Goal: Task Accomplishment & Management: Manage account settings

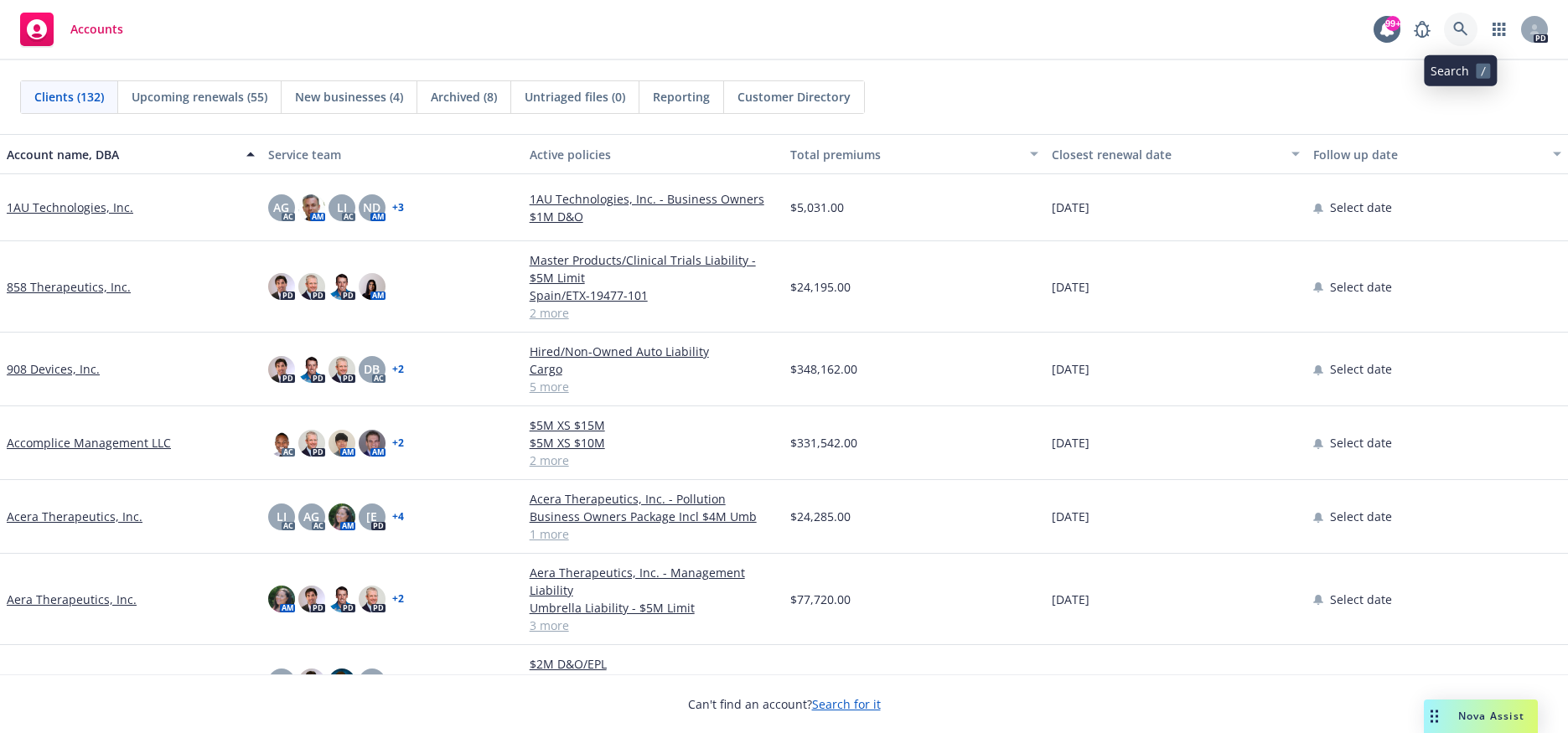
click at [1459, 29] on icon at bounding box center [1460, 28] width 15 height 15
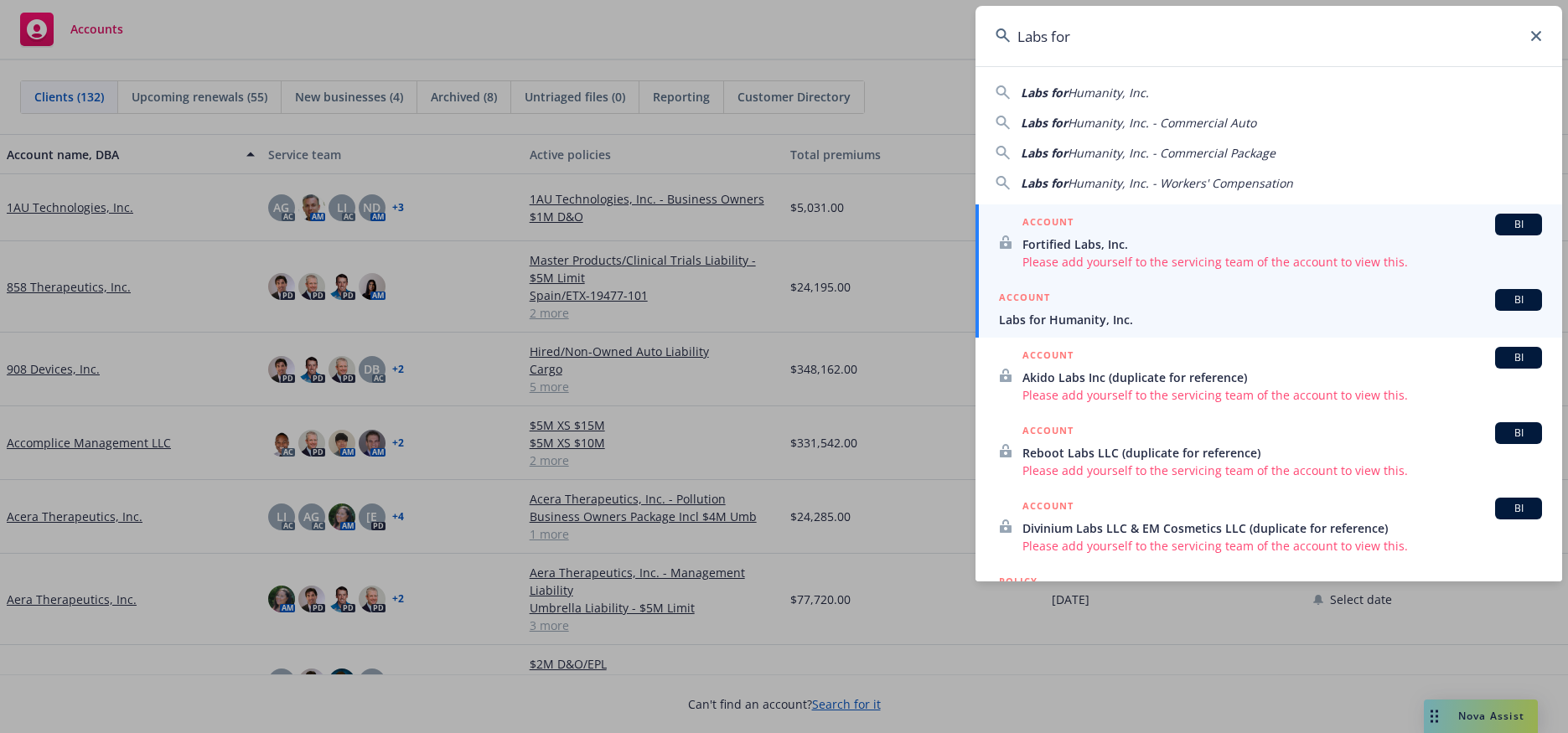
type input "Labs for"
click at [1039, 312] on span "Labs for Humanity, Inc." at bounding box center [1270, 320] width 543 height 18
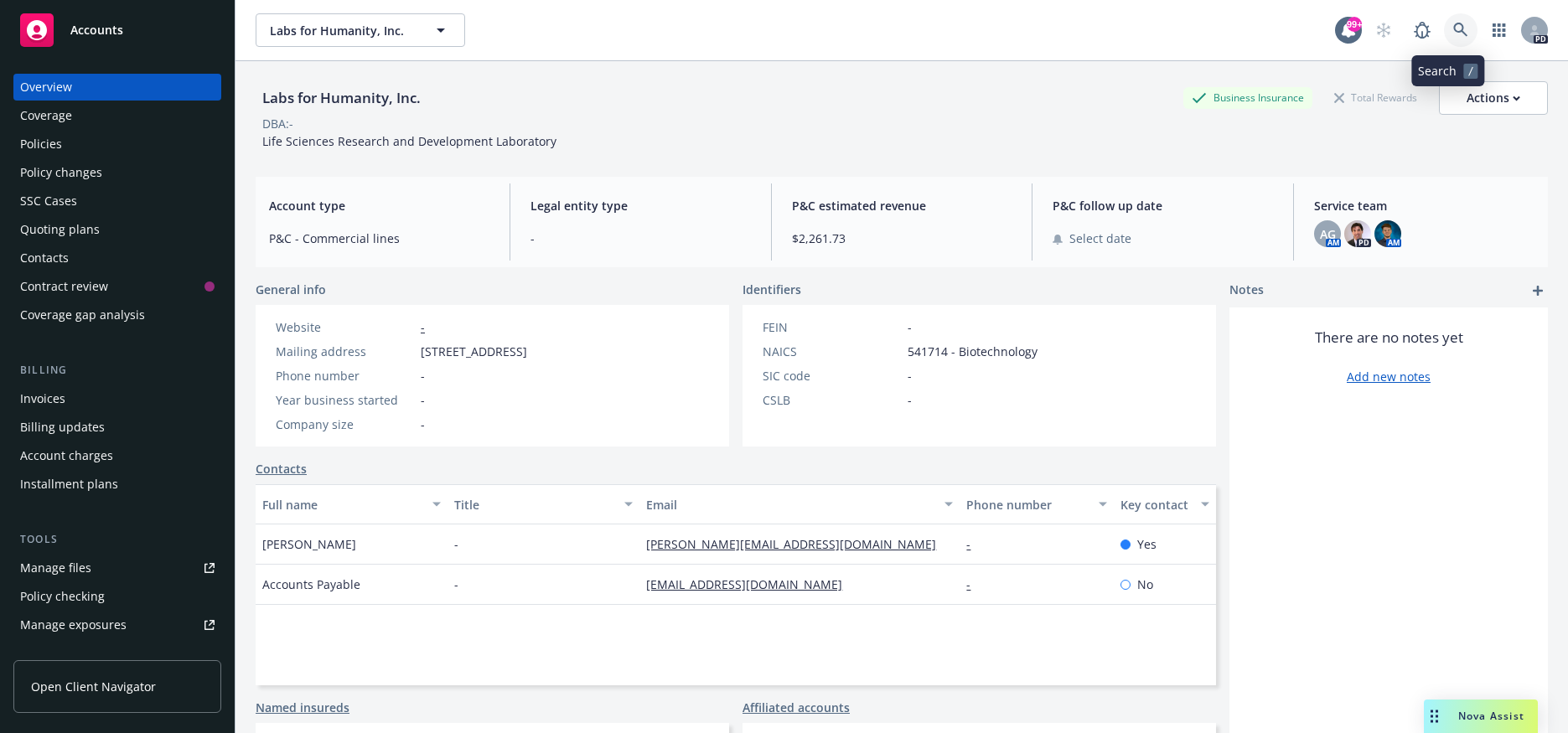
click at [1446, 41] on link at bounding box center [1461, 30] width 33 height 33
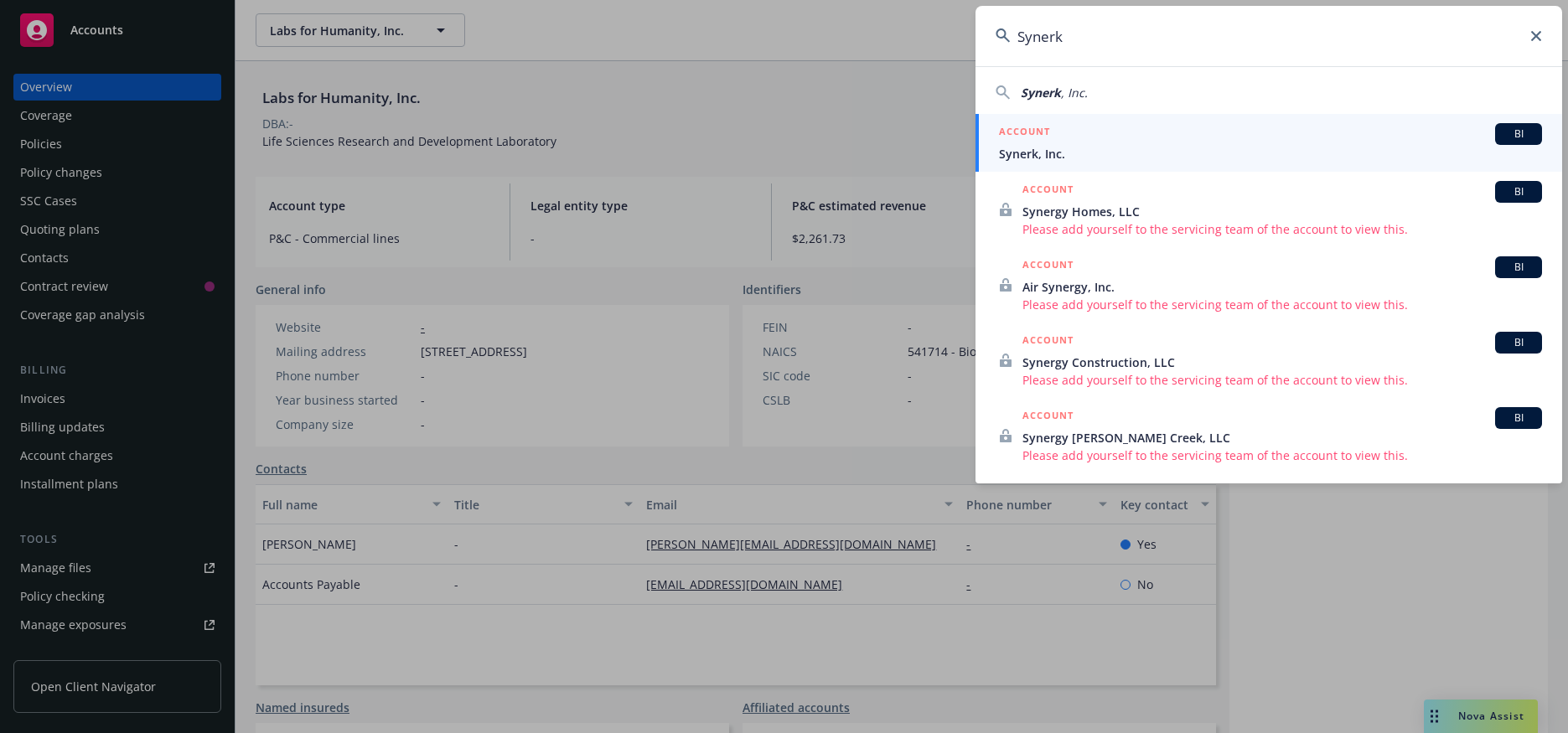
click at [1181, 87] on div "Synerk , Inc." at bounding box center [1269, 92] width 547 height 18
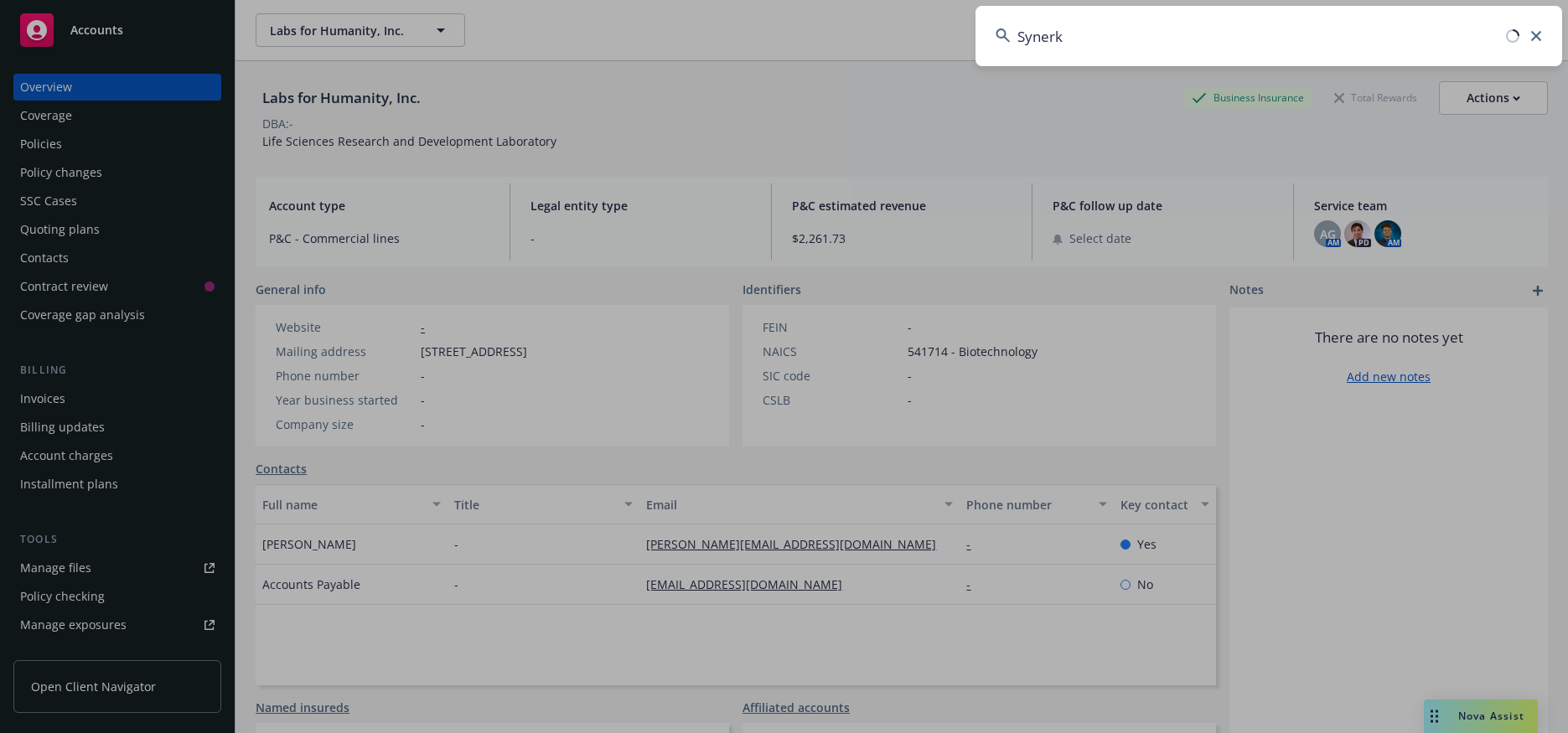
type input "Synerk, Inc."
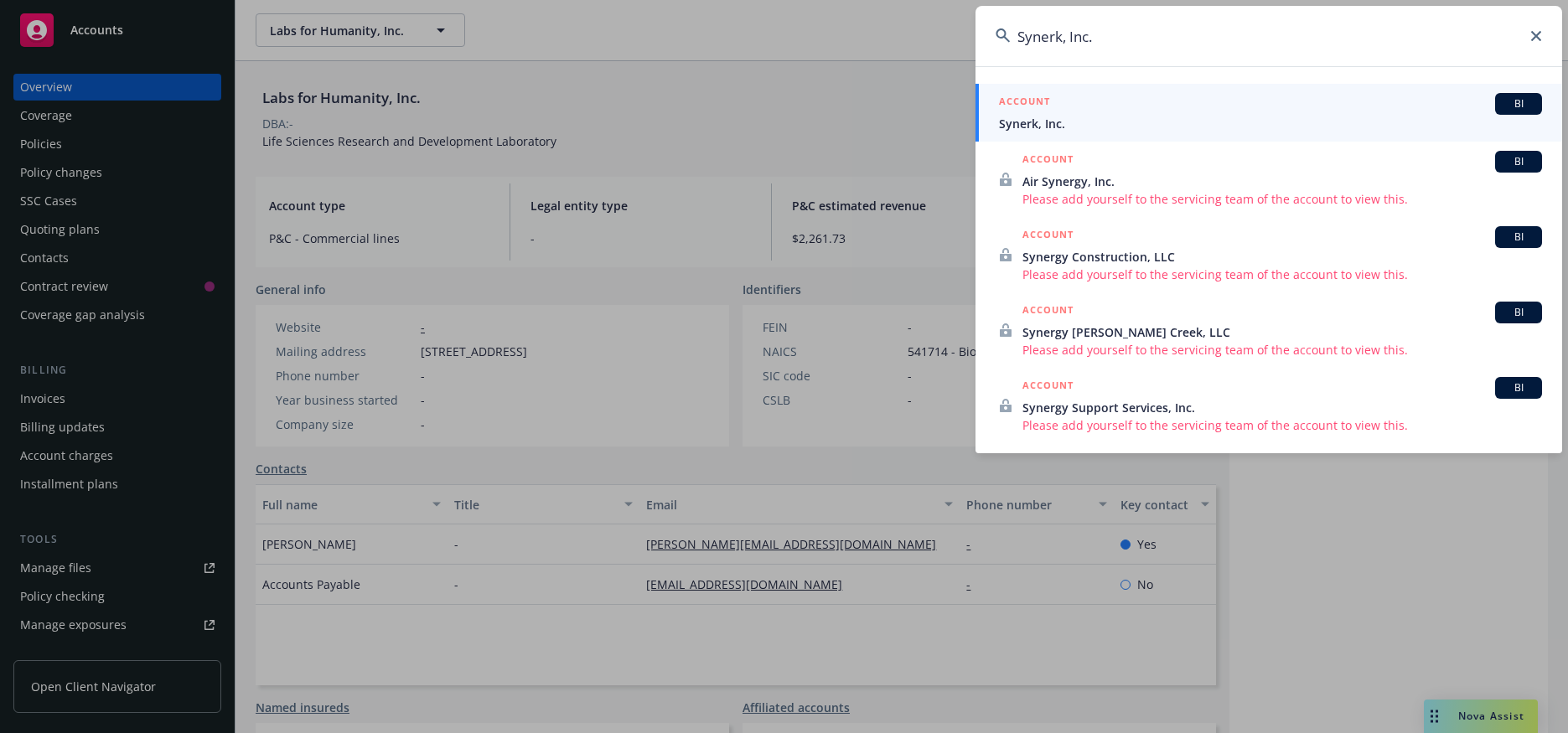
click at [1056, 116] on span "Synerk, Inc." at bounding box center [1270, 124] width 543 height 18
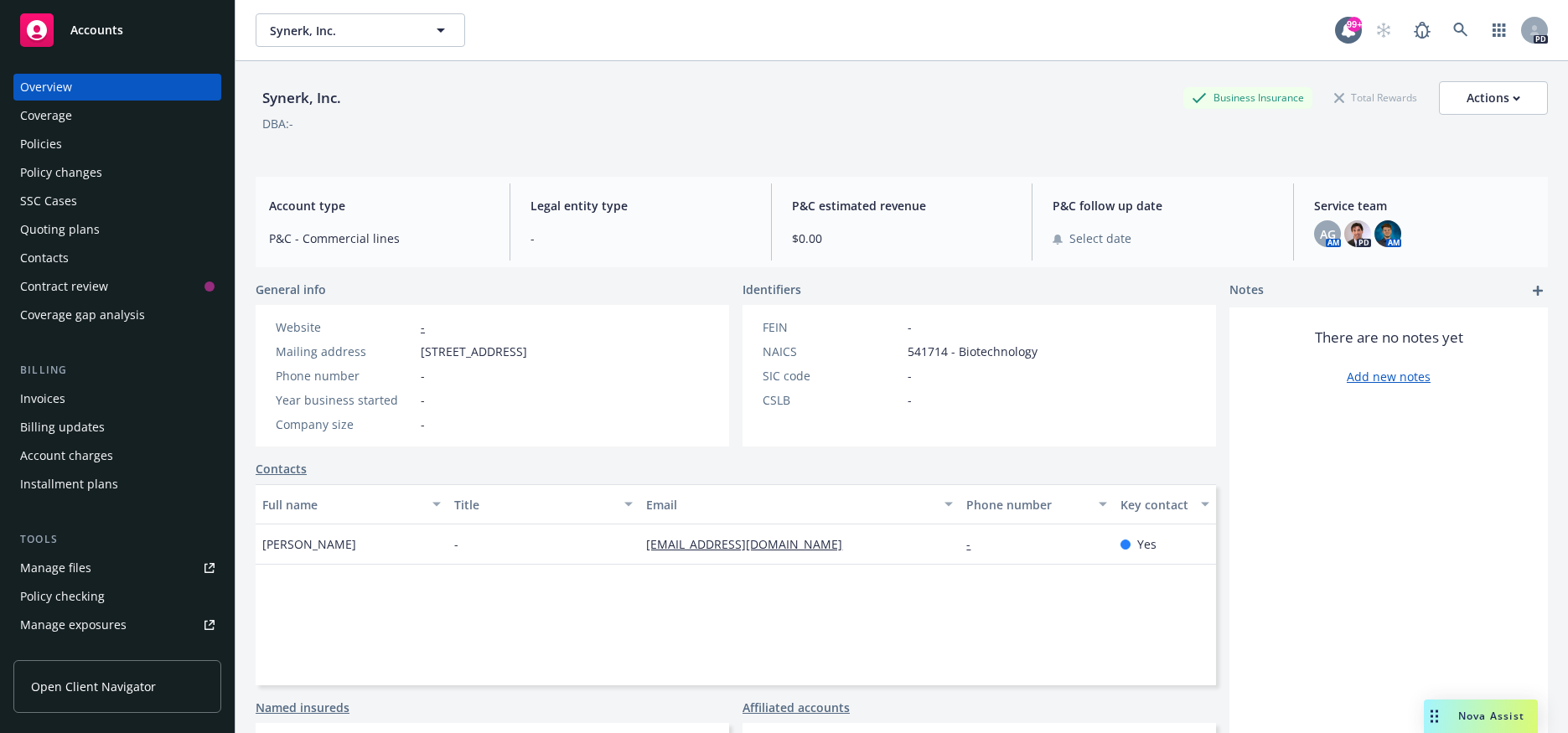
click at [66, 139] on div "Policies" at bounding box center [117, 143] width 194 height 26
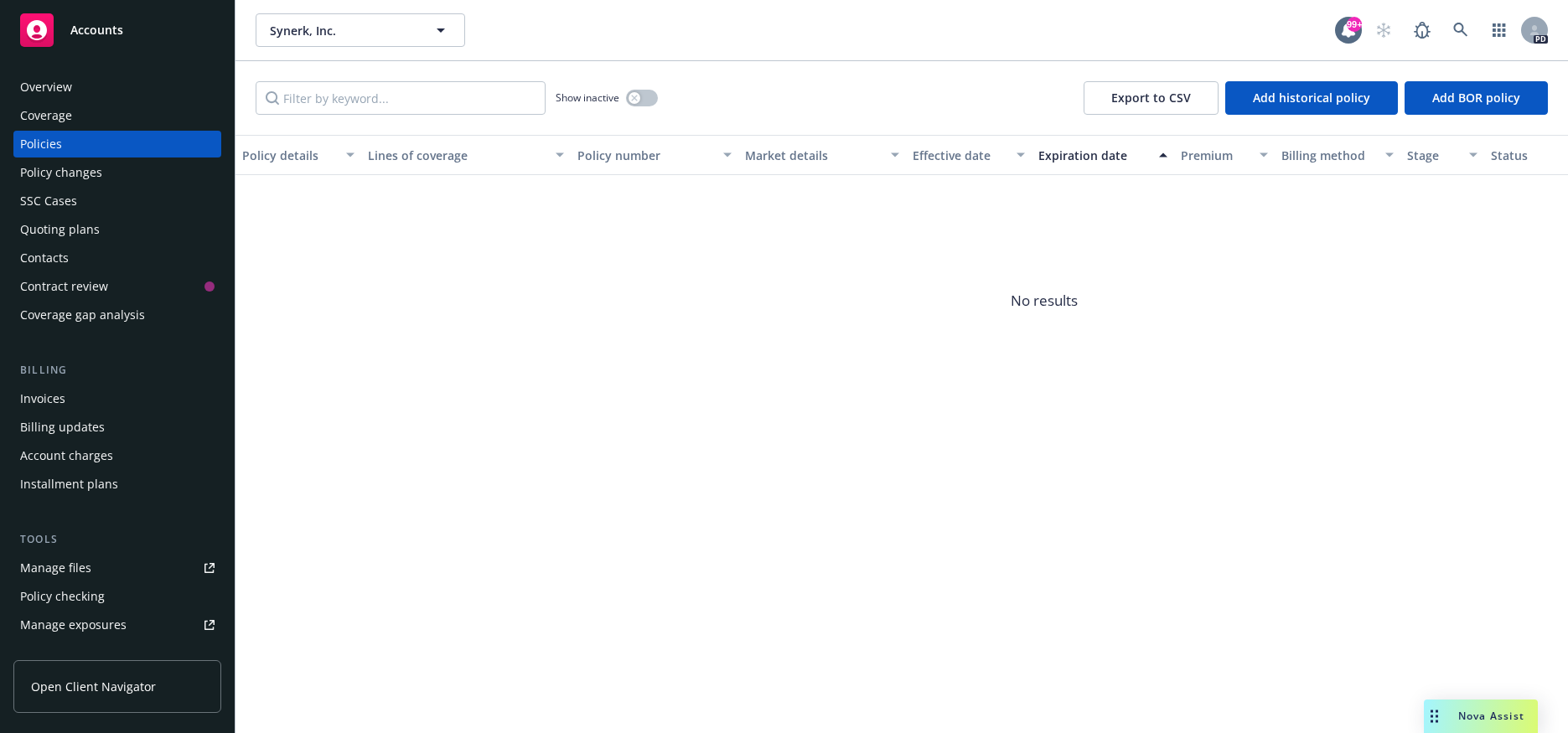
click at [61, 82] on div "Overview" at bounding box center [45, 86] width 52 height 26
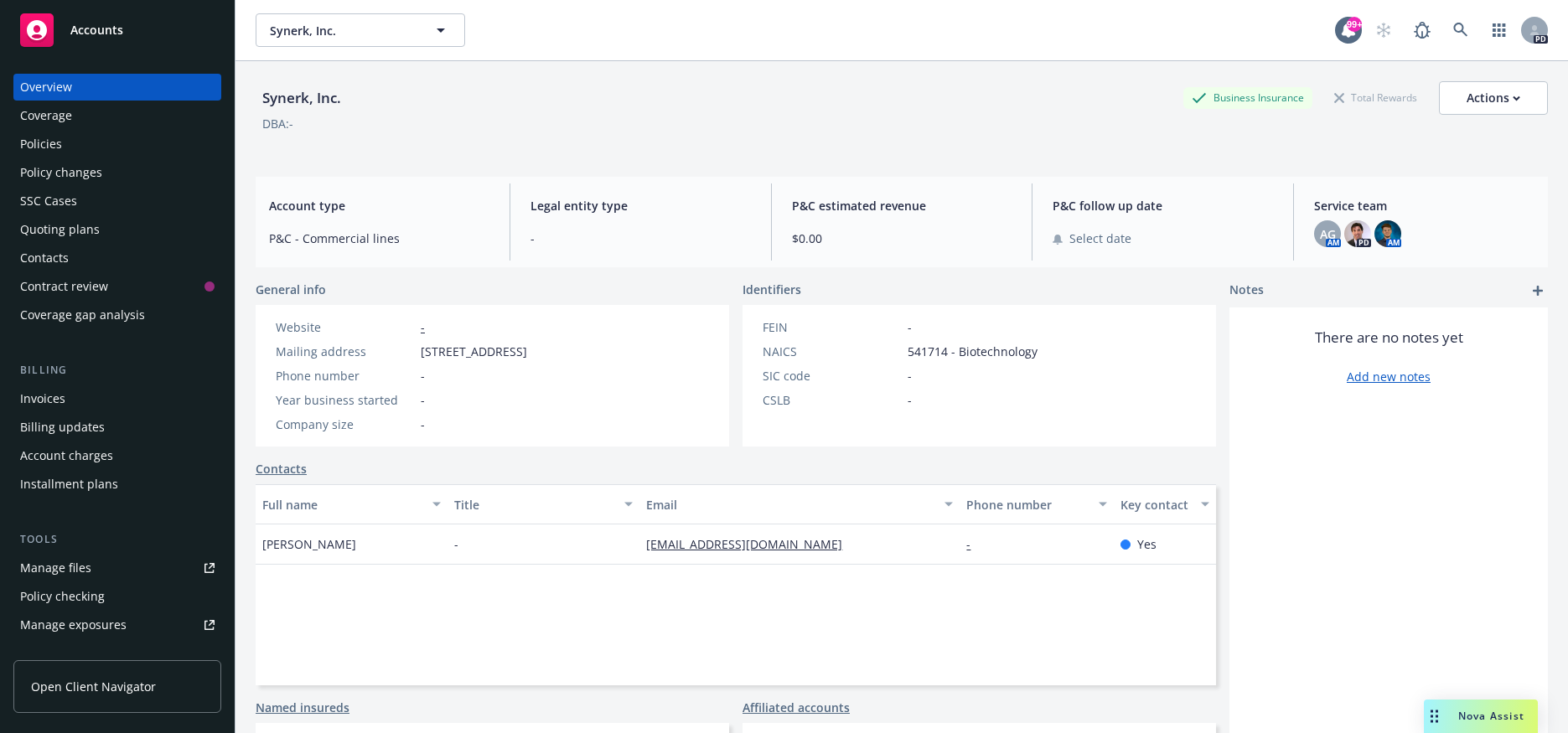
click at [279, 470] on link "Contacts" at bounding box center [281, 469] width 51 height 18
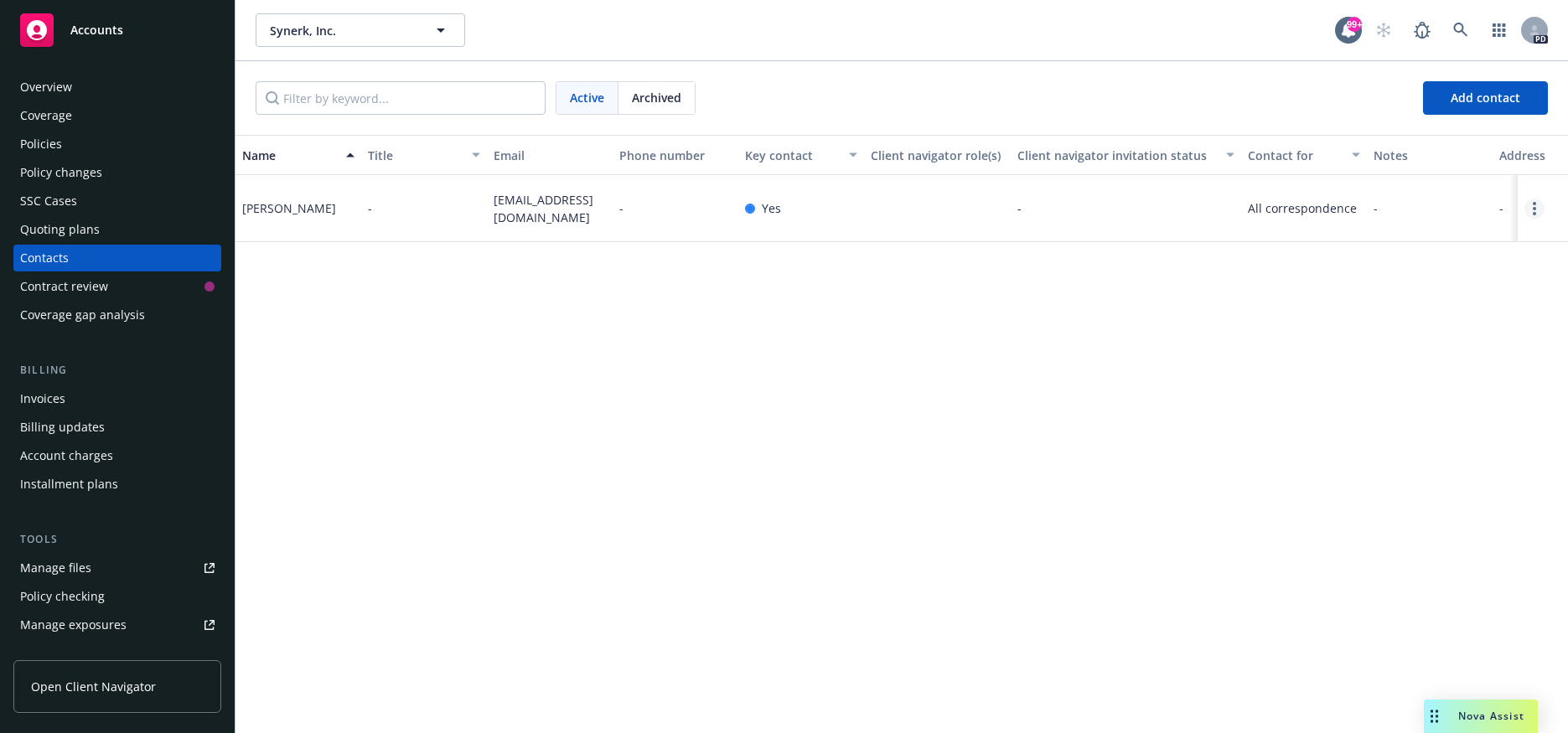
click at [1533, 210] on icon "Open options" at bounding box center [1534, 209] width 3 height 14
click at [1376, 116] on link "Edit contact" at bounding box center [1427, 115] width 189 height 33
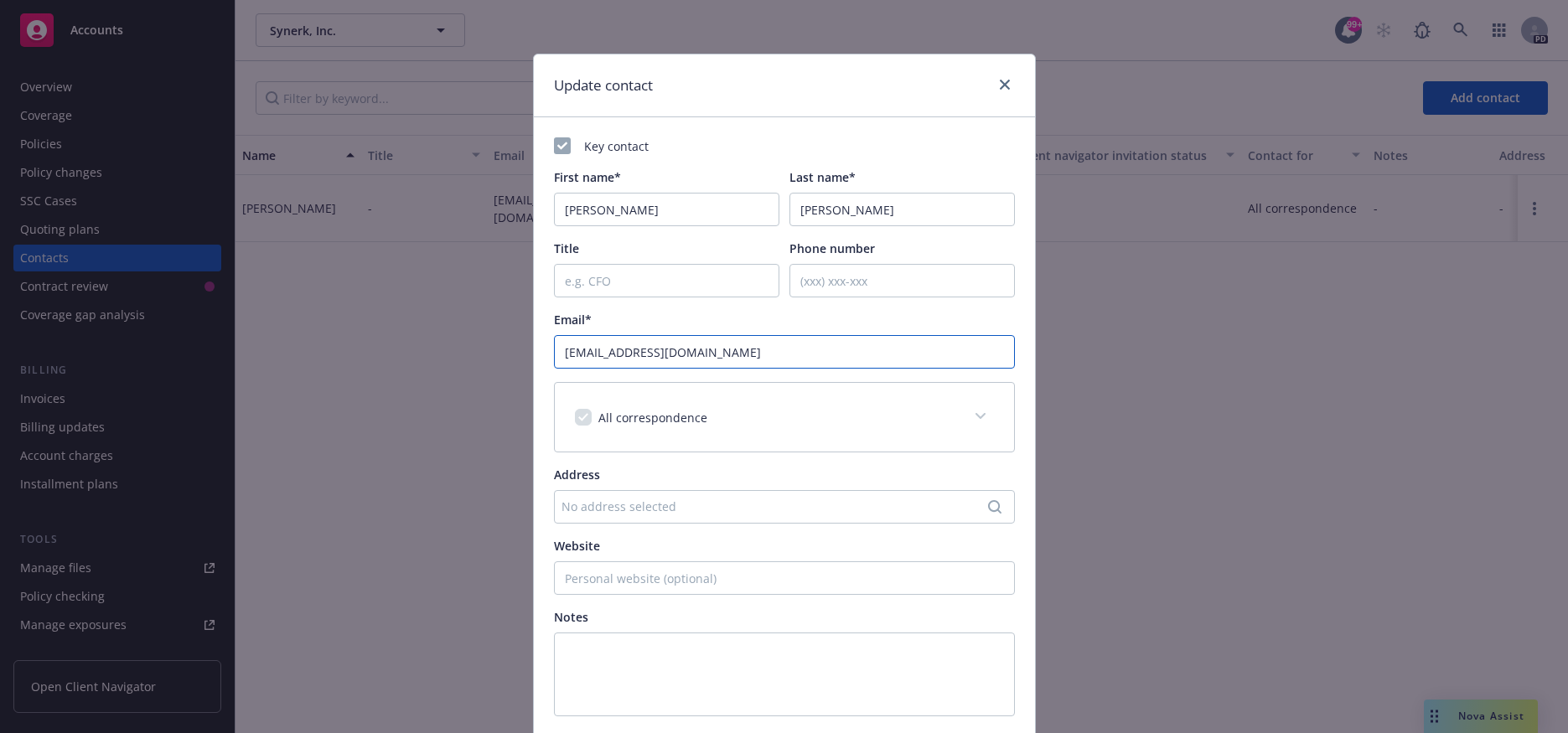
click at [564, 352] on input "[EMAIL_ADDRESS][DOMAIN_NAME]" at bounding box center [784, 351] width 460 height 33
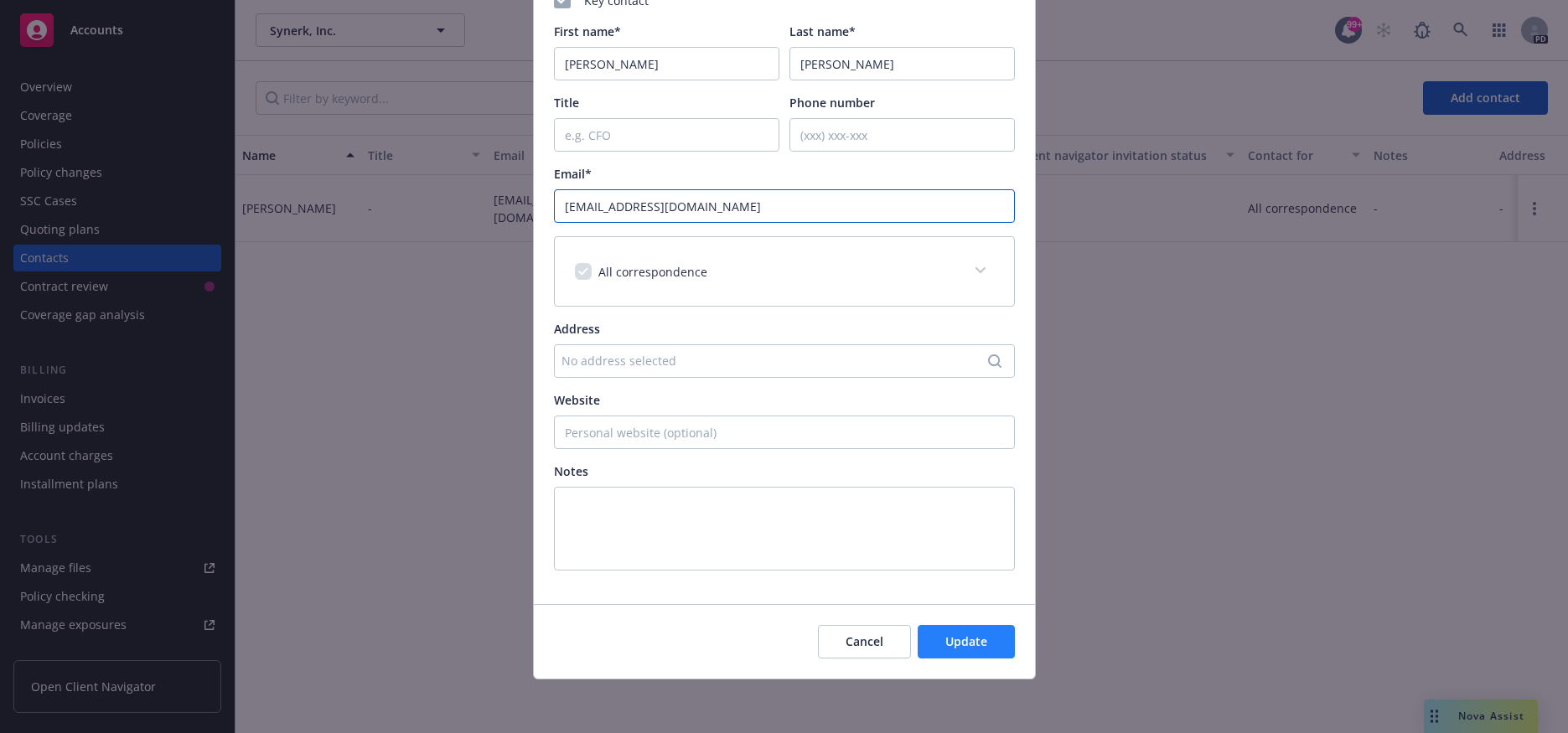
type input "[EMAIL_ADDRESS][DOMAIN_NAME]"
click at [955, 640] on span "Update" at bounding box center [966, 641] width 42 height 16
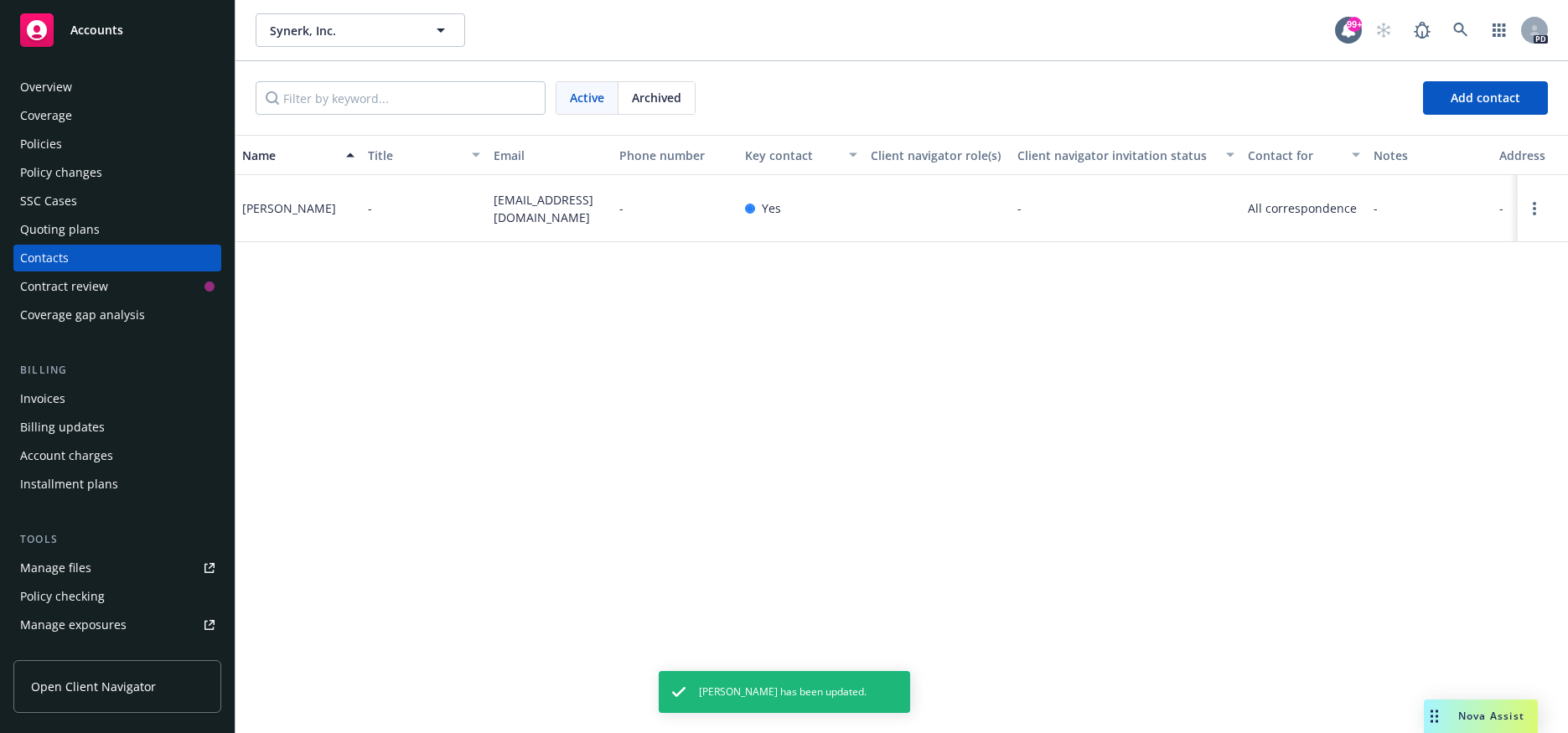
click at [600, 507] on div "Name Title Email Phone number Key contact Client navigator role(s) Client navig…" at bounding box center [901, 433] width 1332 height 598
